Goal: Task Accomplishment & Management: Manage account settings

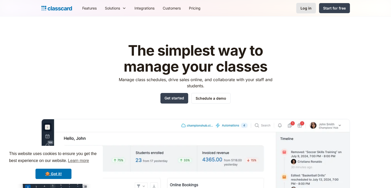
click at [313, 6] on link "Log in" at bounding box center [306, 8] width 20 height 11
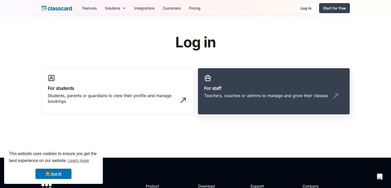
click at [282, 87] on h3 "For staff" at bounding box center [273, 88] width 139 height 7
